Goal: Find specific page/section

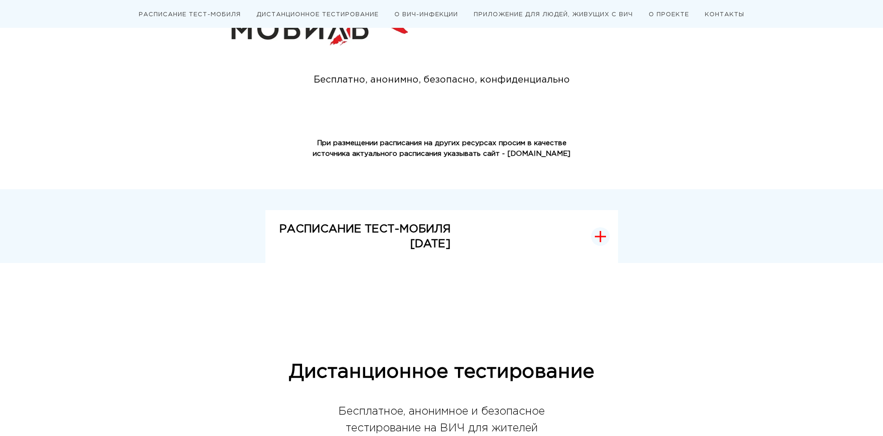
scroll to position [93, 0]
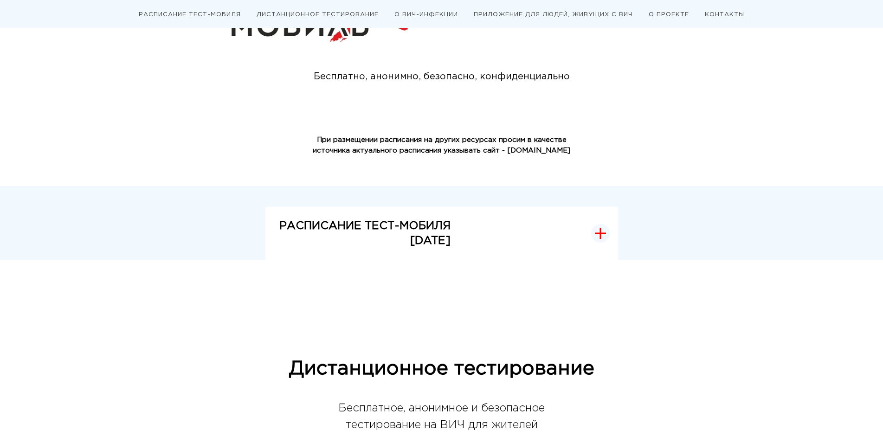
click at [601, 238] on icon "button" at bounding box center [601, 233] width 0 height 10
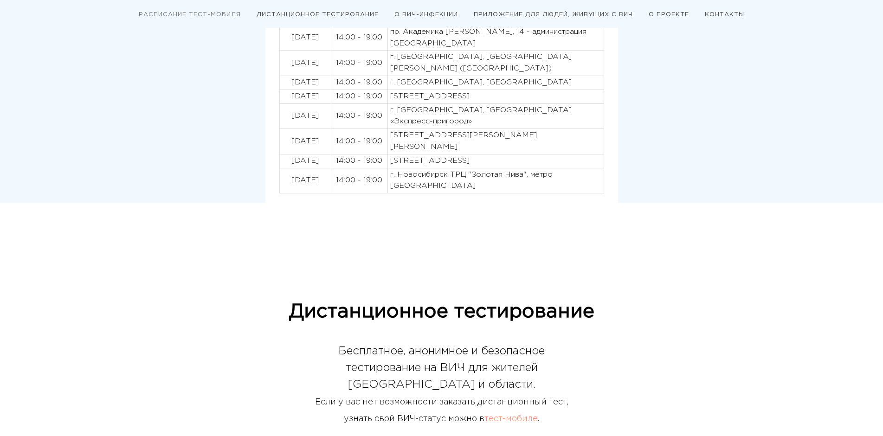
scroll to position [325, 0]
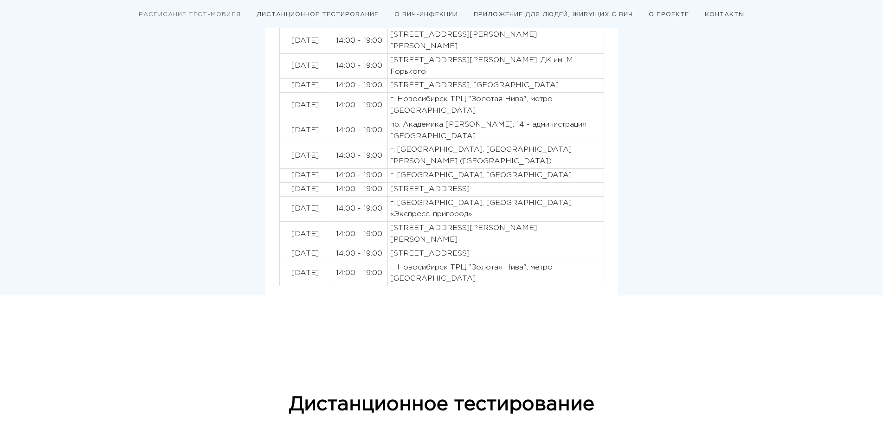
click at [460, 254] on p "[STREET_ADDRESS]" at bounding box center [495, 254] width 211 height 12
drag, startPoint x: 451, startPoint y: 253, endPoint x: 565, endPoint y: 253, distance: 114.2
click at [565, 253] on p "[STREET_ADDRESS]" at bounding box center [495, 254] width 211 height 12
copy p "[STREET_ADDRESS]"
click at [439, 273] on p "г. Новосибирск ТРЦ "Золотая Нива", метро [GEOGRAPHIC_DATA]" at bounding box center [495, 273] width 211 height 23
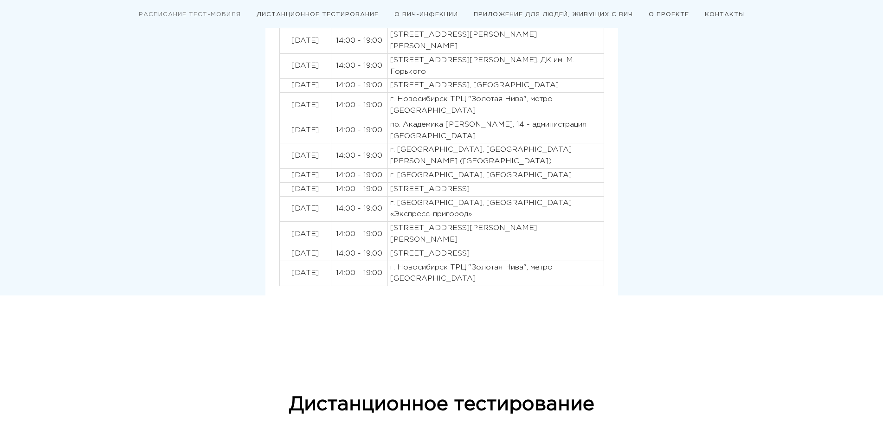
click at [436, 273] on p "г. Новосибирск ТРЦ "Золотая Нива", метро [GEOGRAPHIC_DATA]" at bounding box center [495, 273] width 211 height 23
click at [435, 273] on p "г. Новосибирск ТРЦ "Золотая Нива", метро [GEOGRAPHIC_DATA]" at bounding box center [495, 273] width 211 height 23
